Goal: Check status: Check status

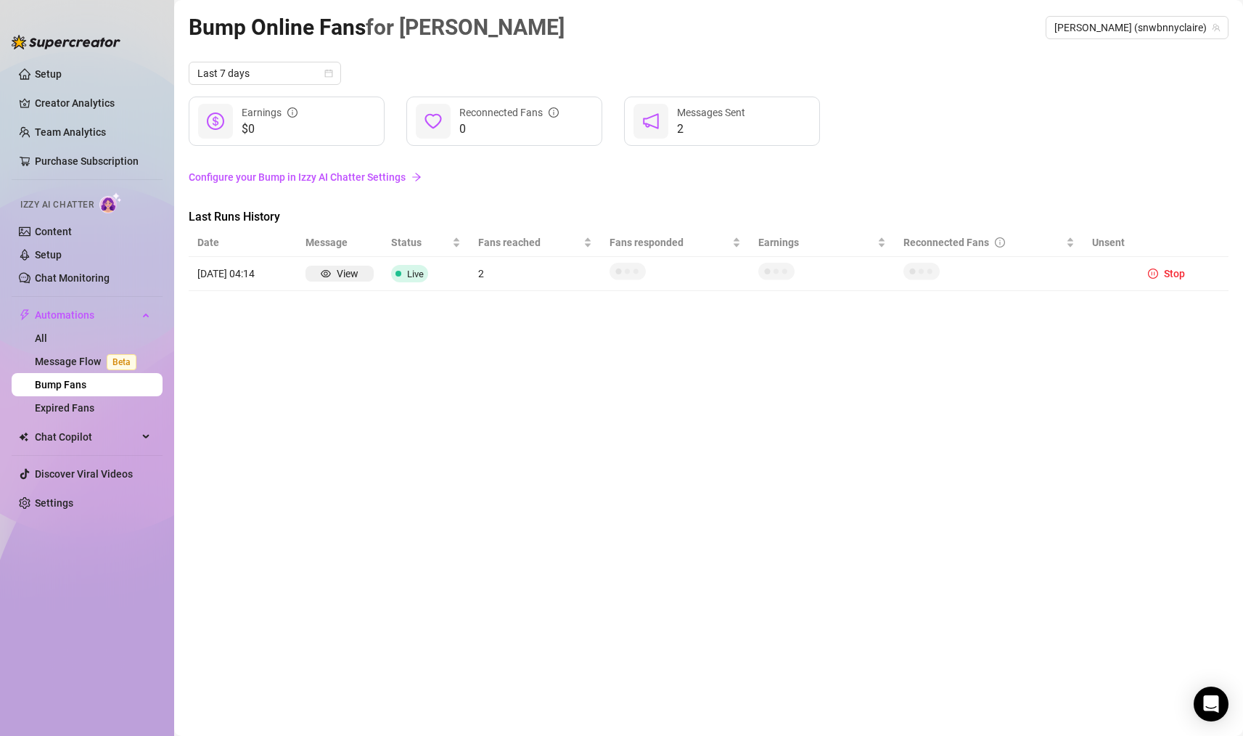
click at [88, 364] on link "Message Flow Beta" at bounding box center [88, 362] width 107 height 12
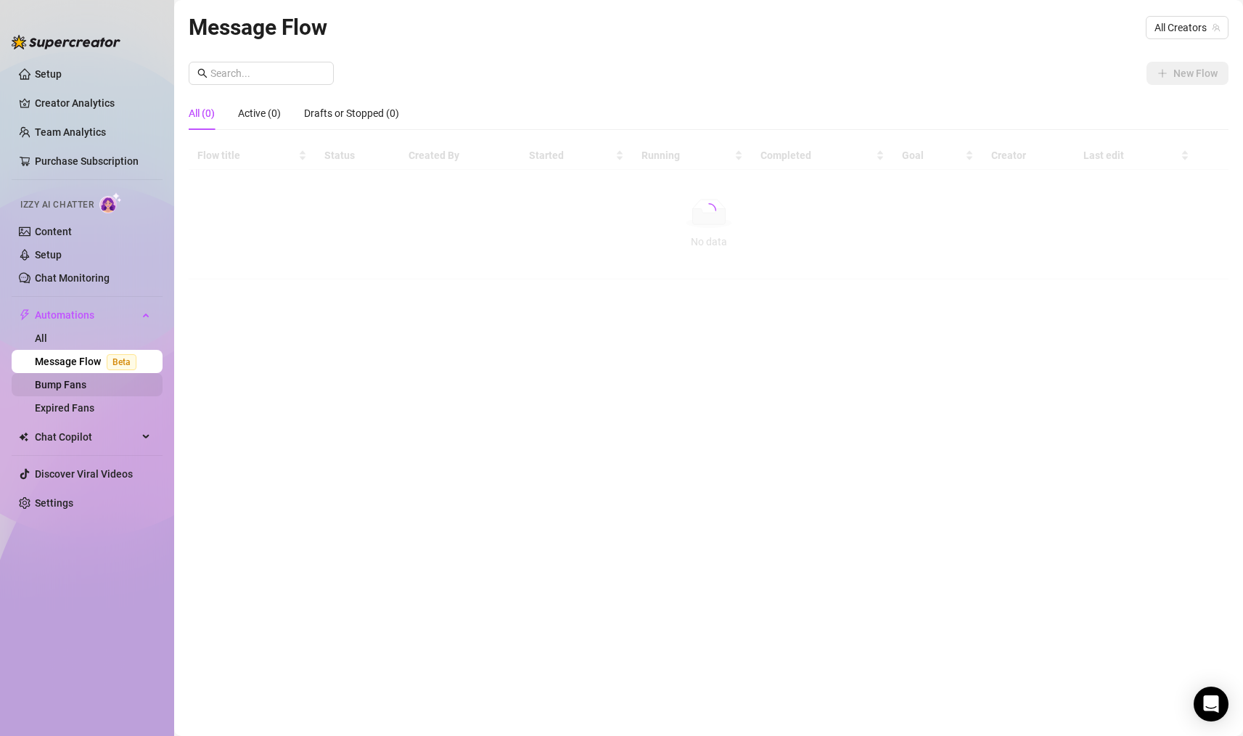
click at [86, 390] on link "Bump Fans" at bounding box center [61, 385] width 52 height 12
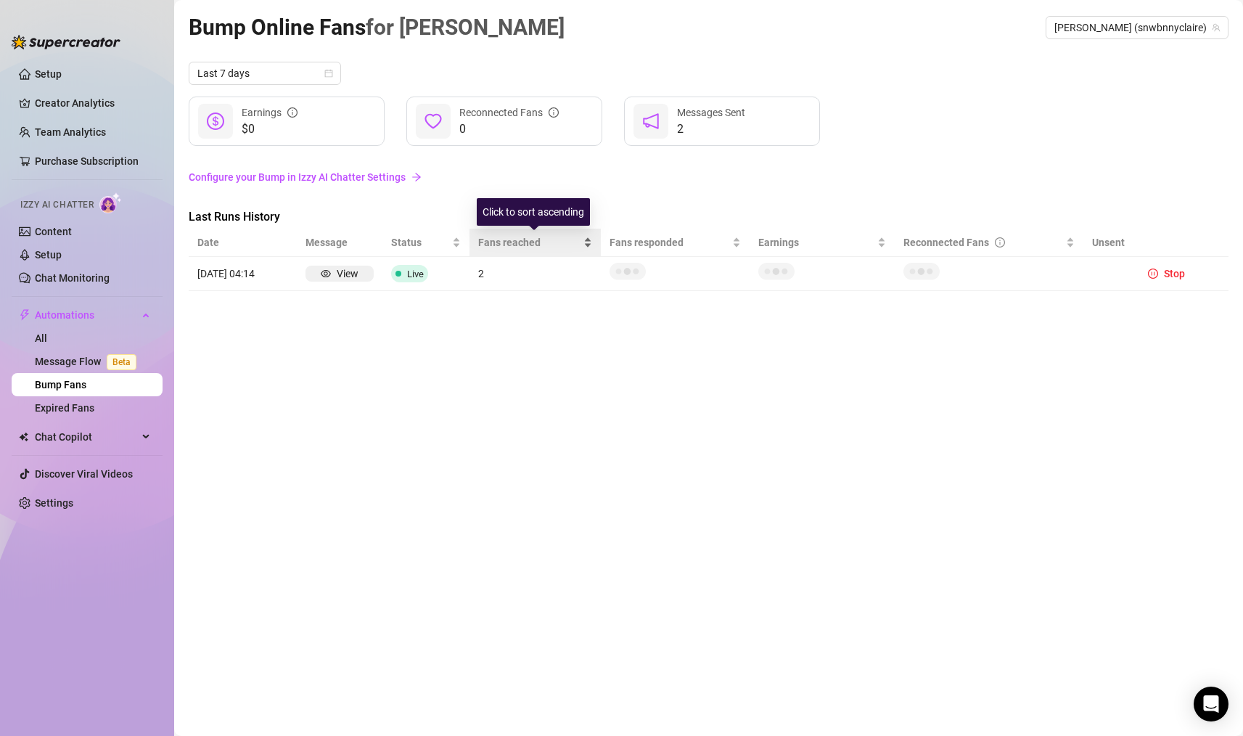
click at [499, 249] on span "Fans reached" at bounding box center [529, 242] width 103 height 16
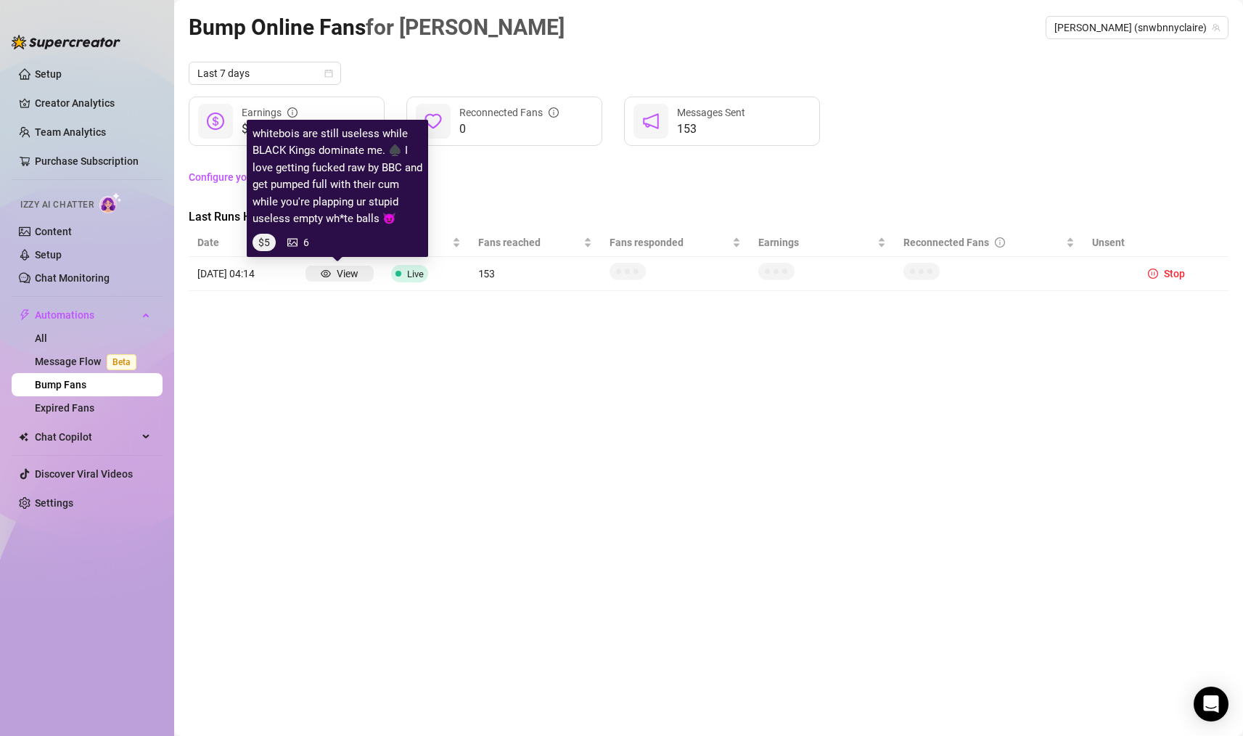
click at [359, 271] on div "View" at bounding box center [340, 274] width 68 height 16
